Goal: Information Seeking & Learning: Learn about a topic

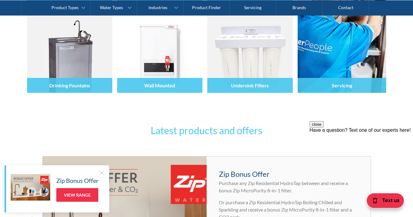
scroll to position [184, 0]
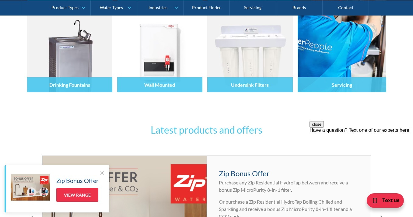
click at [100, 174] on div at bounding box center [102, 173] width 6 height 6
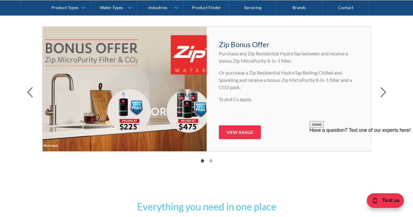
scroll to position [285, 0]
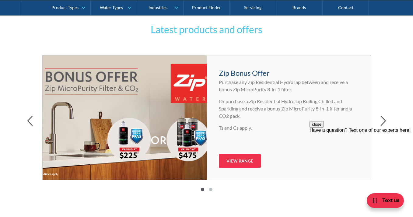
click at [379, 120] on div at bounding box center [206, 121] width 359 height 12
click at [381, 120] on icon "button" at bounding box center [383, 120] width 6 height 11
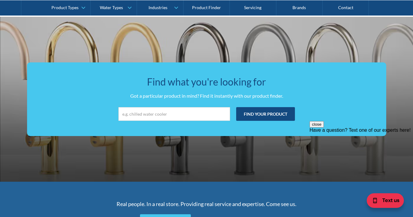
scroll to position [1261, 0]
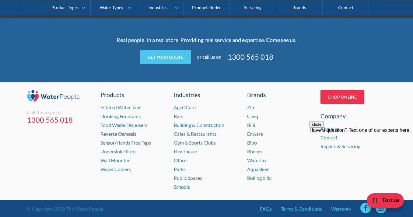
click at [129, 135] on link "Reverse Osmosis" at bounding box center [118, 134] width 36 height 6
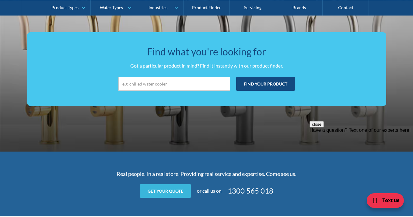
scroll to position [1097, 0]
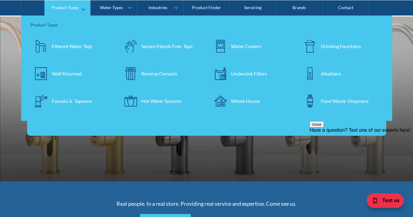
click at [223, 101] on img at bounding box center [220, 100] width 13 height 13
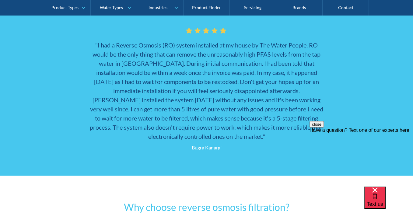
scroll to position [641, 0]
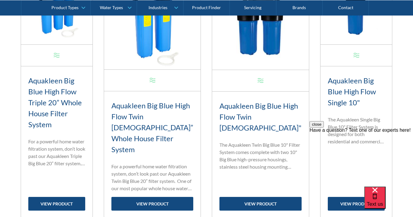
scroll to position [310, 0]
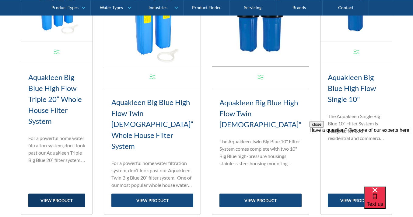
click at [69, 193] on link "view product" at bounding box center [56, 200] width 57 height 14
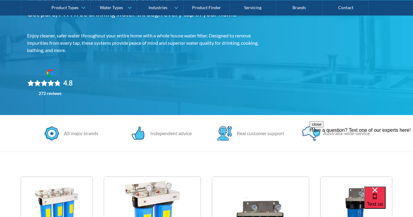
scroll to position [116, 0]
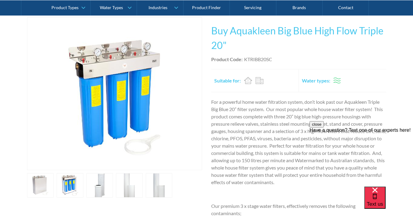
scroll to position [121, 0]
click at [41, 179] on link "open lightbox" at bounding box center [40, 185] width 27 height 24
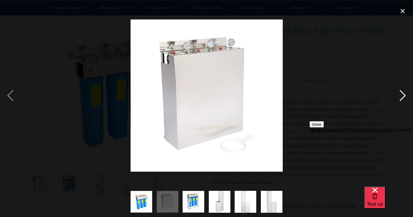
click at [402, 95] on div "next image" at bounding box center [402, 95] width 21 height 182
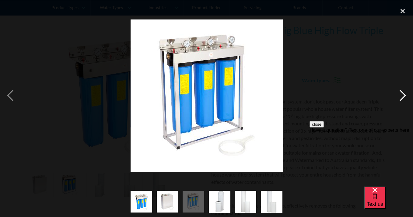
click at [402, 95] on div "next image" at bounding box center [402, 95] width 21 height 182
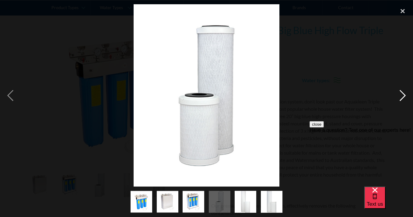
click at [402, 95] on div "next image" at bounding box center [402, 95] width 21 height 182
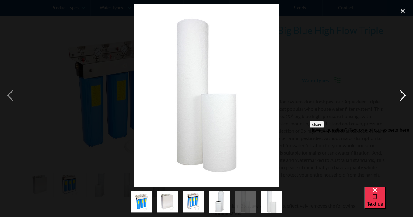
click at [402, 95] on div "next image" at bounding box center [402, 95] width 21 height 182
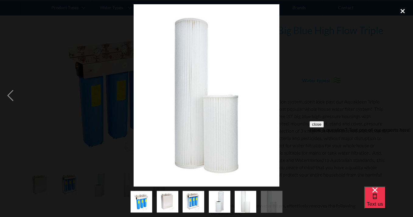
click at [402, 8] on div "close lightbox" at bounding box center [402, 10] width 21 height 13
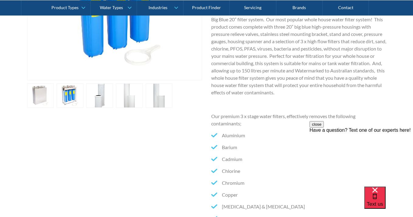
scroll to position [198, 0]
